Goal: Task Accomplishment & Management: Manage account settings

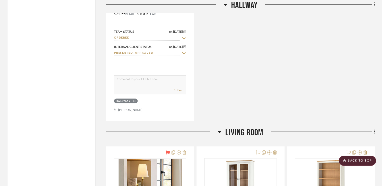
scroll to position [825, 0]
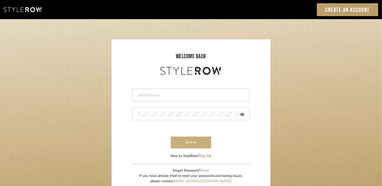
type input "julia@slateandsageinteriors.com"
click at [194, 143] on button "sign in" at bounding box center [191, 143] width 40 height 12
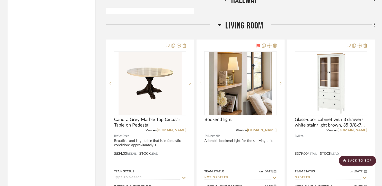
scroll to position [1159, 0]
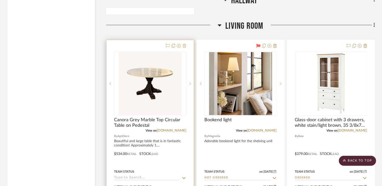
click at [185, 44] on icon at bounding box center [185, 46] width 4 height 4
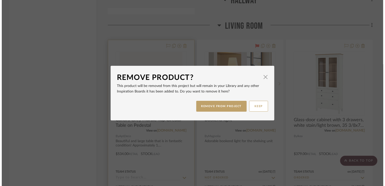
scroll to position [0, 0]
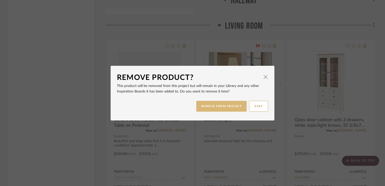
click at [201, 105] on button "REMOVE FROM PROJECT" at bounding box center [221, 106] width 51 height 11
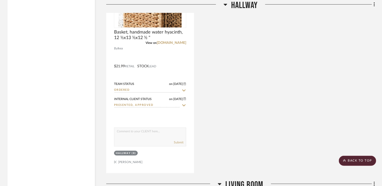
scroll to position [938, 0]
